Goal: Navigation & Orientation: Find specific page/section

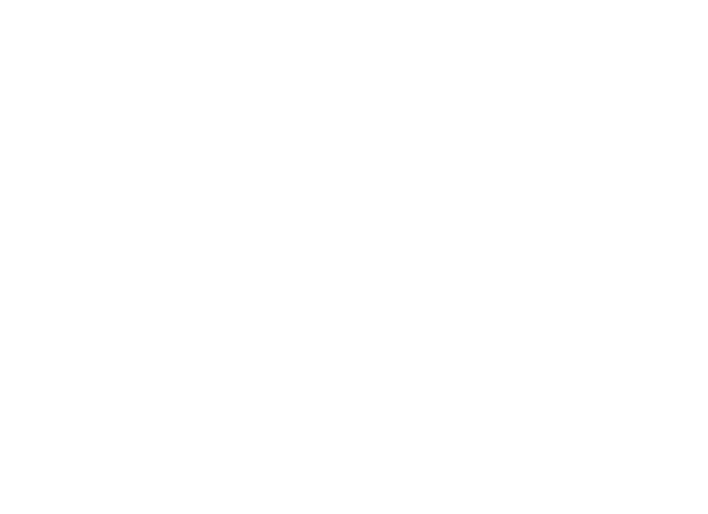
scroll to position [353, 0]
click at [300, 419] on button "Zoom out" at bounding box center [314, 481] width 28 height 28
click at [300, 419] on button "Zoom in" at bounding box center [314, 453] width 28 height 28
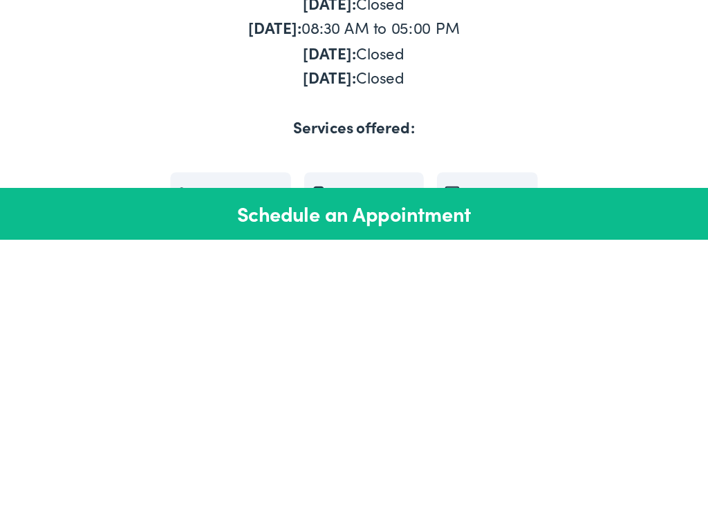
scroll to position [427, 0]
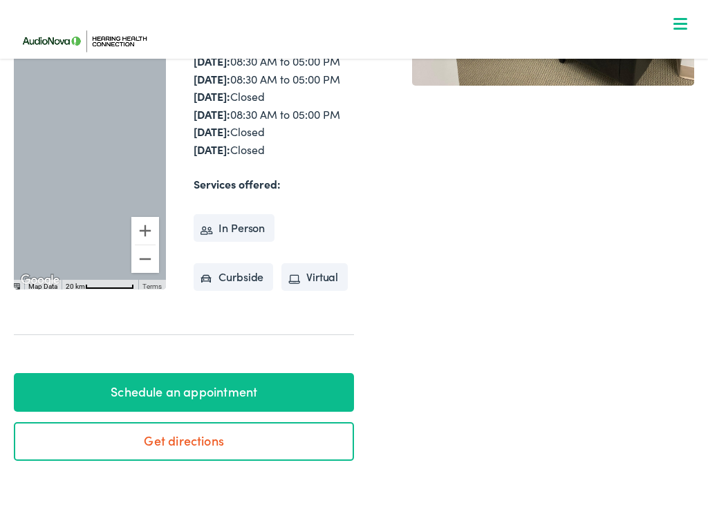
click at [151, 245] on button "Zoom in" at bounding box center [145, 231] width 28 height 28
click at [144, 245] on button "Zoom in" at bounding box center [145, 231] width 28 height 28
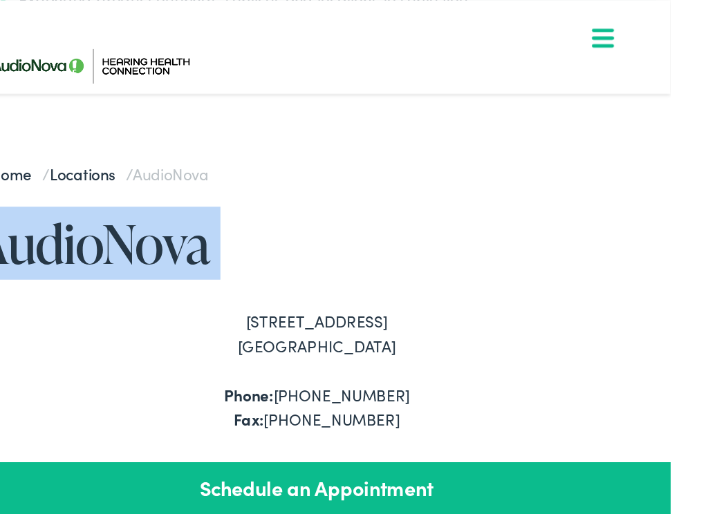
scroll to position [186, 0]
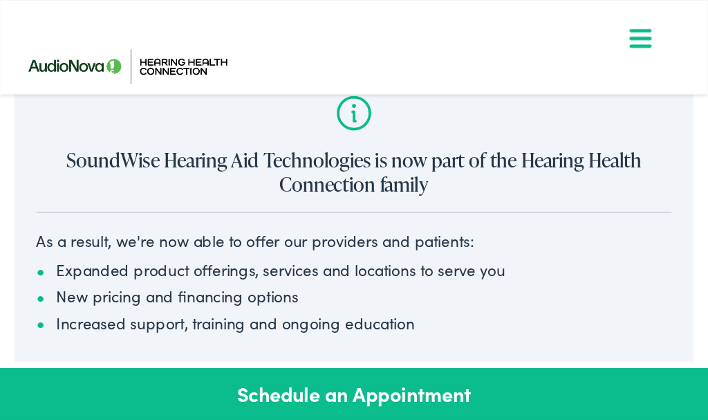
scroll to position [0, 0]
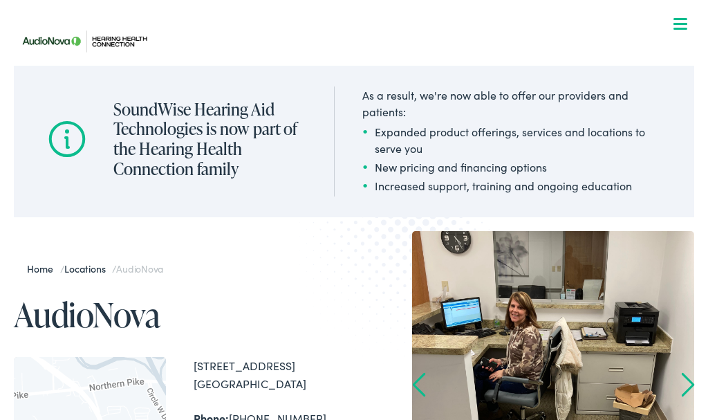
click at [95, 274] on link "Locations" at bounding box center [88, 268] width 48 height 14
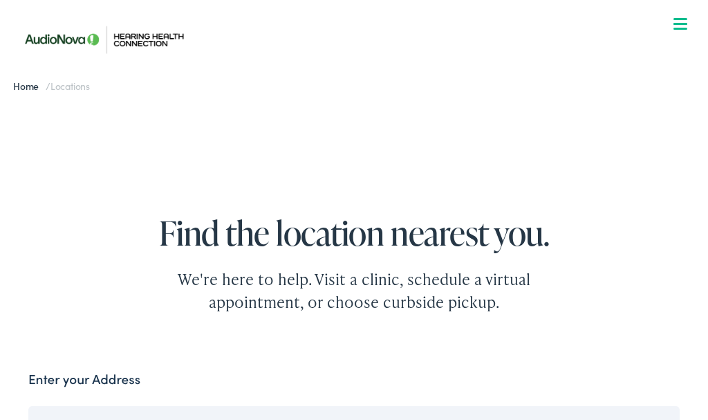
click at [576, 295] on div "Find the location nearest you. We're here to help. Visit a clinic, schedule a v…" at bounding box center [353, 229] width 679 height 169
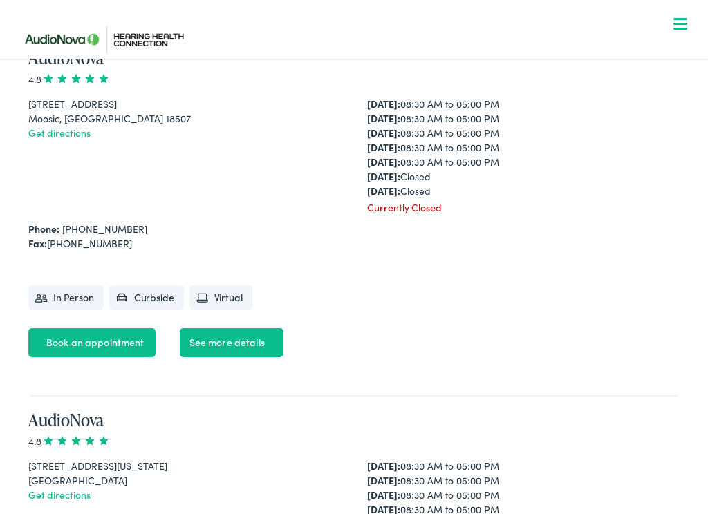
scroll to position [2574, 0]
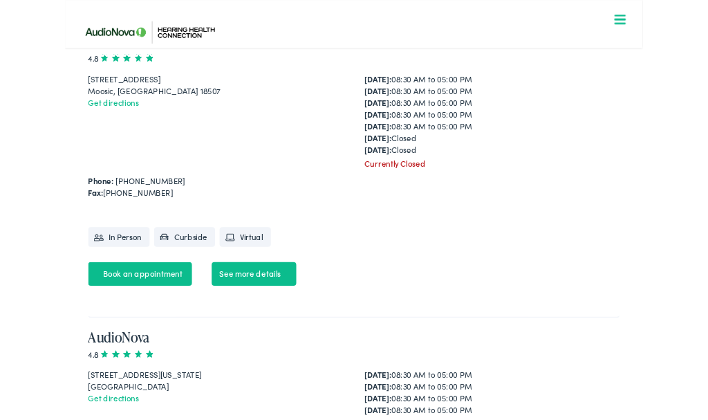
scroll to position [2613, 0]
